Goal: Information Seeking & Learning: Learn about a topic

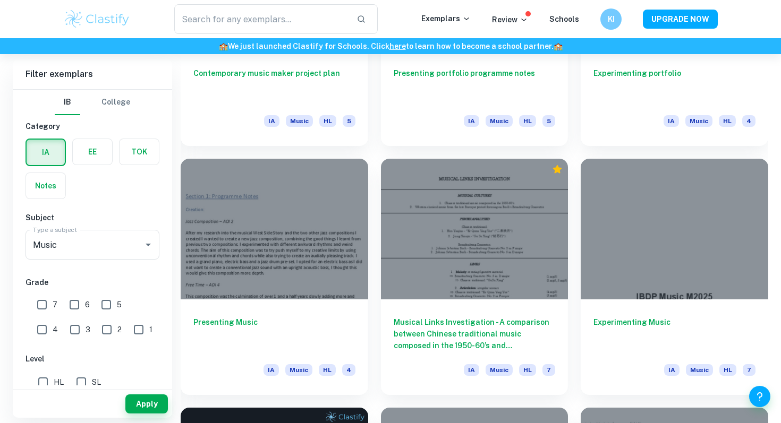
scroll to position [1612, 0]
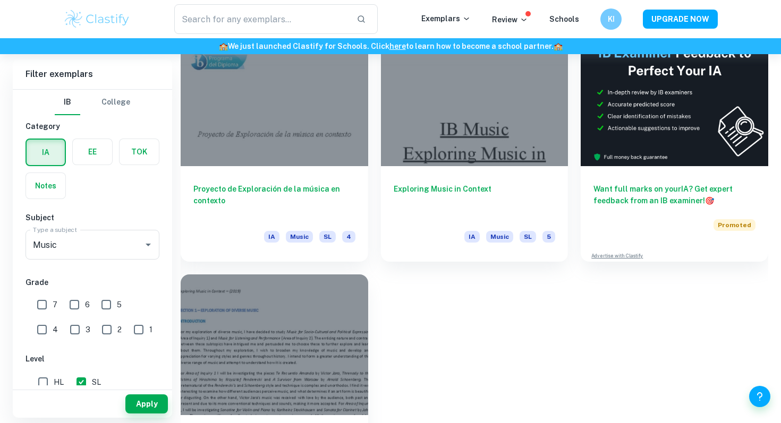
scroll to position [282, 0]
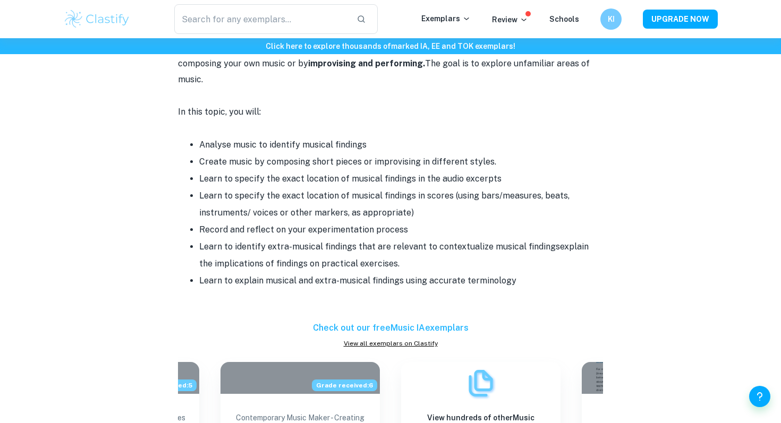
scroll to position [1295, 0]
